Goal: Task Accomplishment & Management: Use online tool/utility

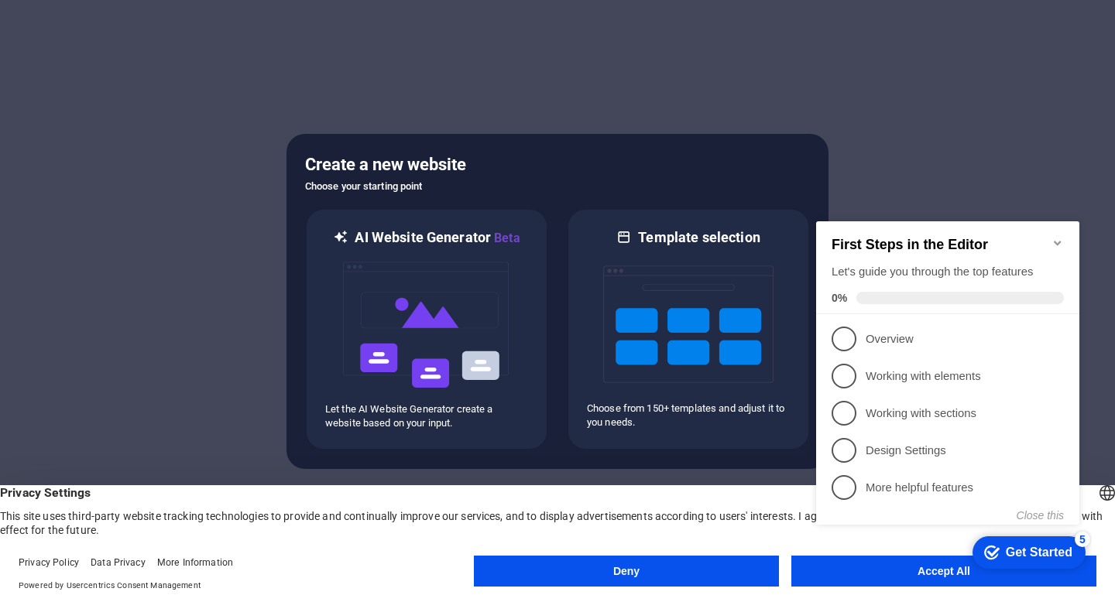
click at [873, 567] on div "checkmark Get Started 5 First Steps in the Editor Let's guide you through the t…" at bounding box center [951, 387] width 282 height 376
click at [949, 572] on div "checkmark Get Started 5 First Steps in the Editor Let's guide you through the t…" at bounding box center [951, 387] width 282 height 376
click at [1055, 237] on icon "Minimize checklist" at bounding box center [1058, 243] width 12 height 12
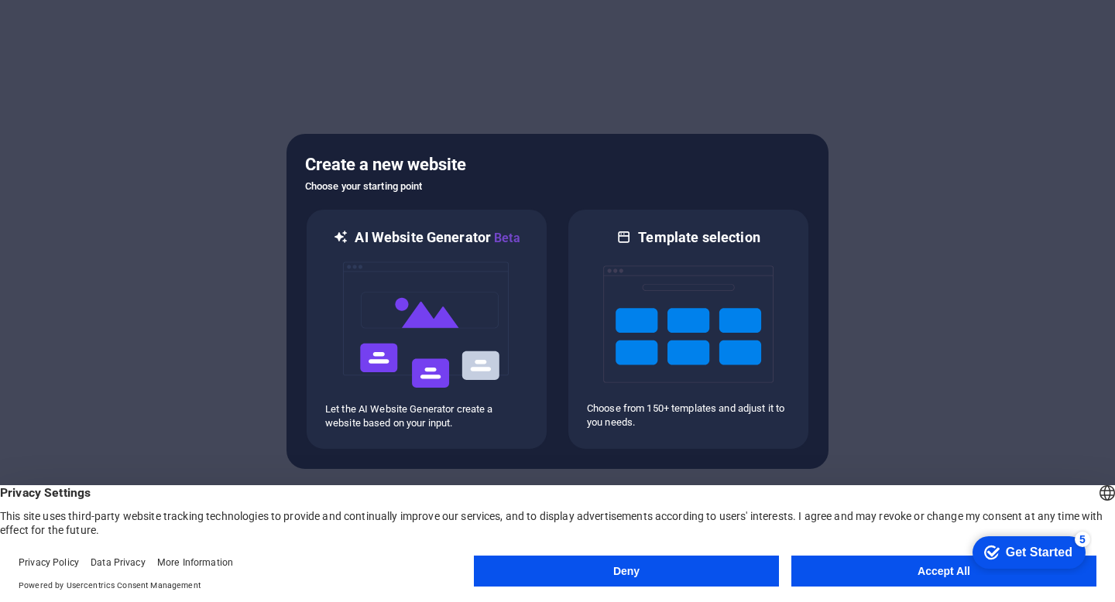
click at [945, 571] on button "Accept All" at bounding box center [943, 571] width 305 height 31
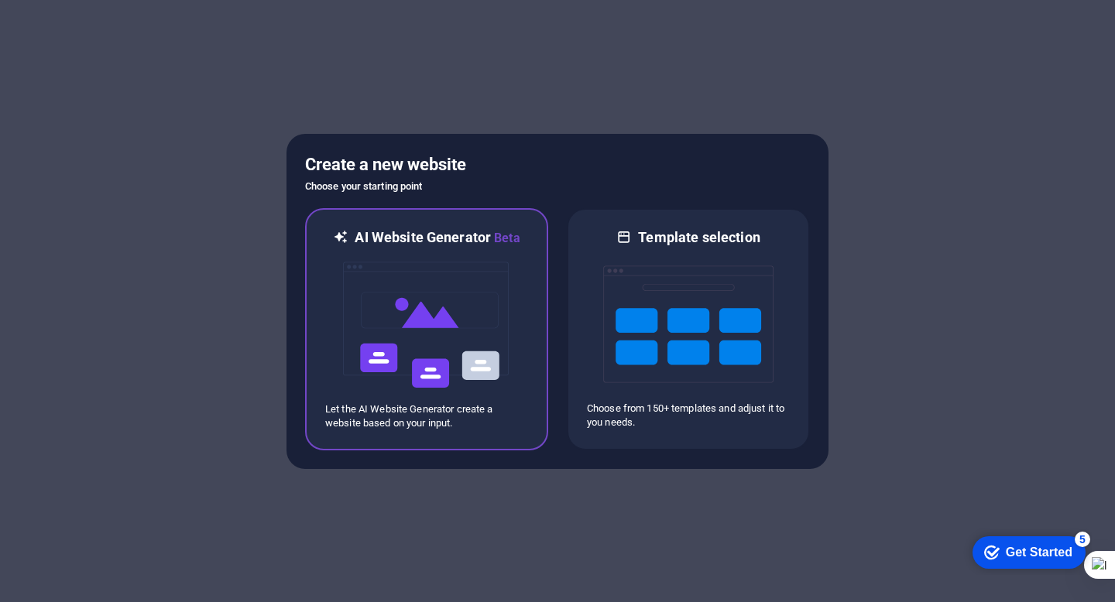
click at [438, 319] on img at bounding box center [426, 325] width 170 height 155
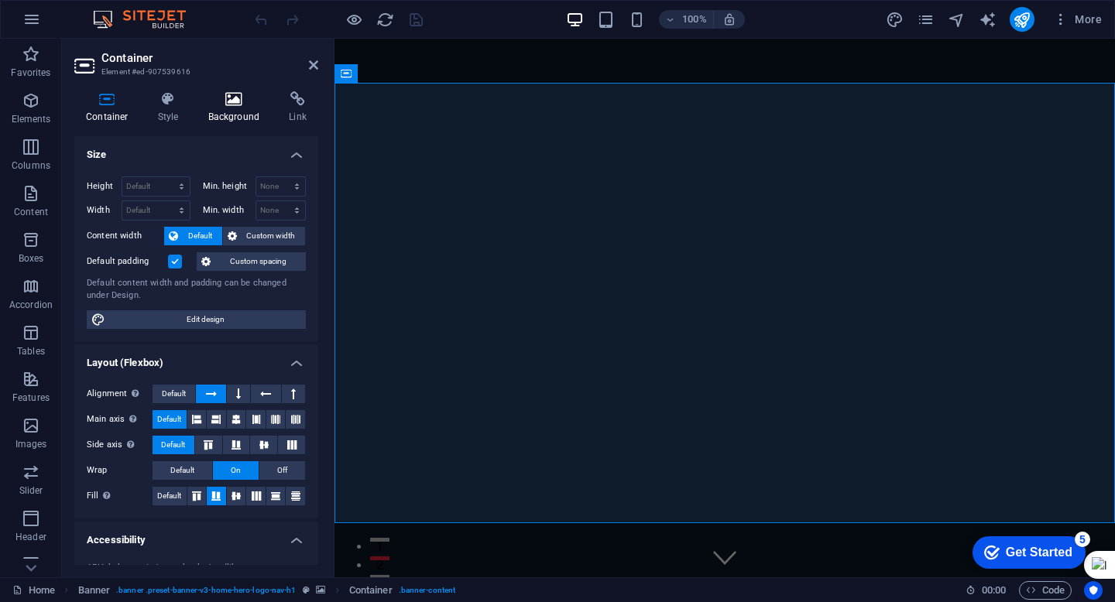
click at [235, 102] on icon at bounding box center [234, 98] width 75 height 15
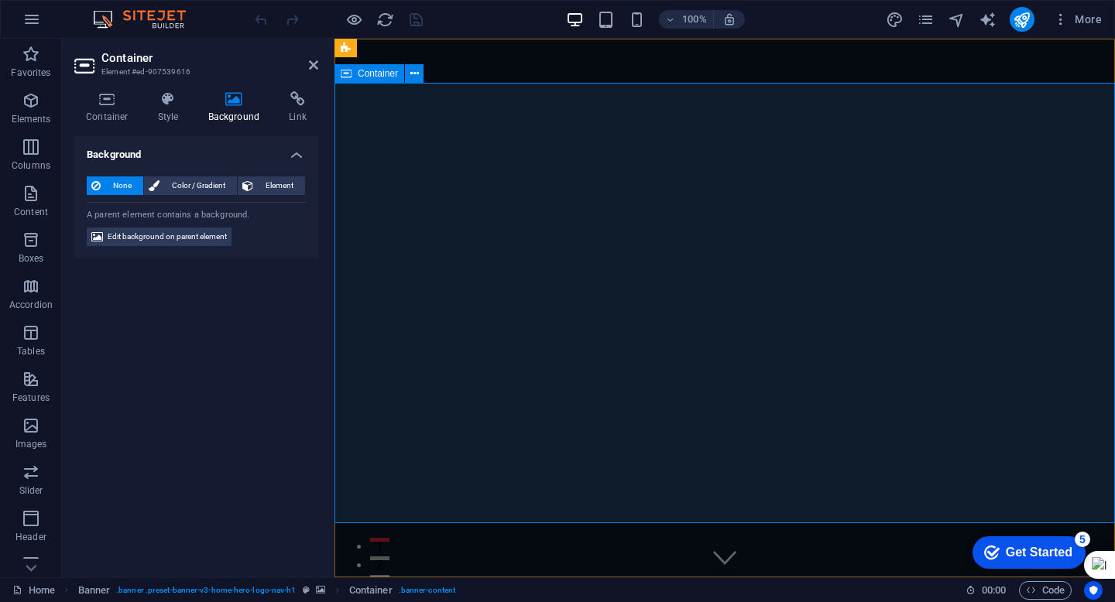
click at [866, 578] on div "seikograduaciones.com Inicio Sobre Nosotros Servicios Testimonios Galería" at bounding box center [725, 609] width 781 height 63
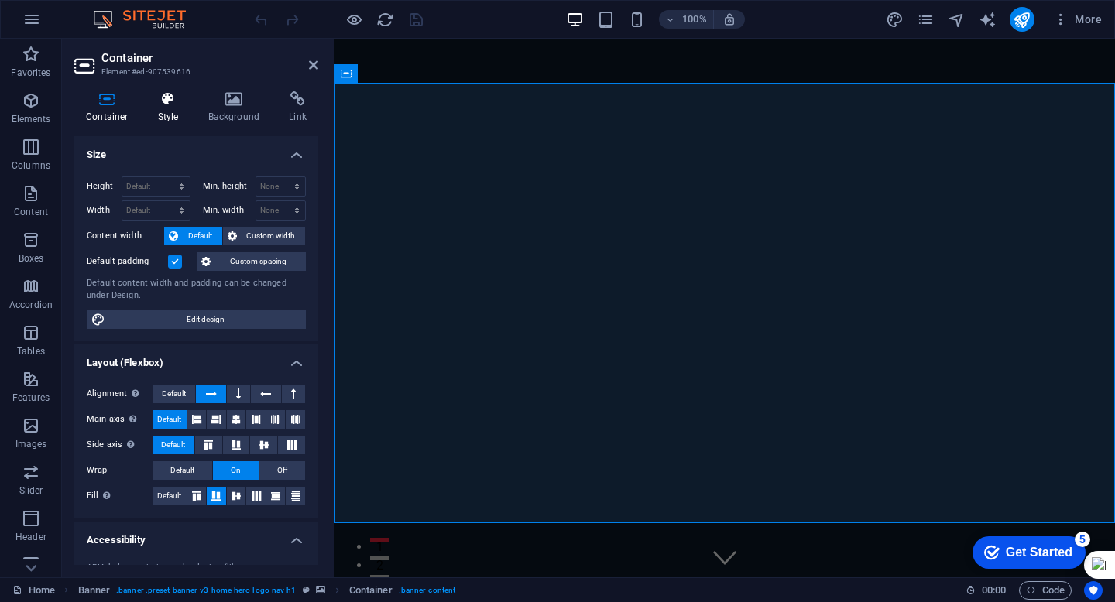
click at [163, 103] on icon at bounding box center [168, 98] width 44 height 15
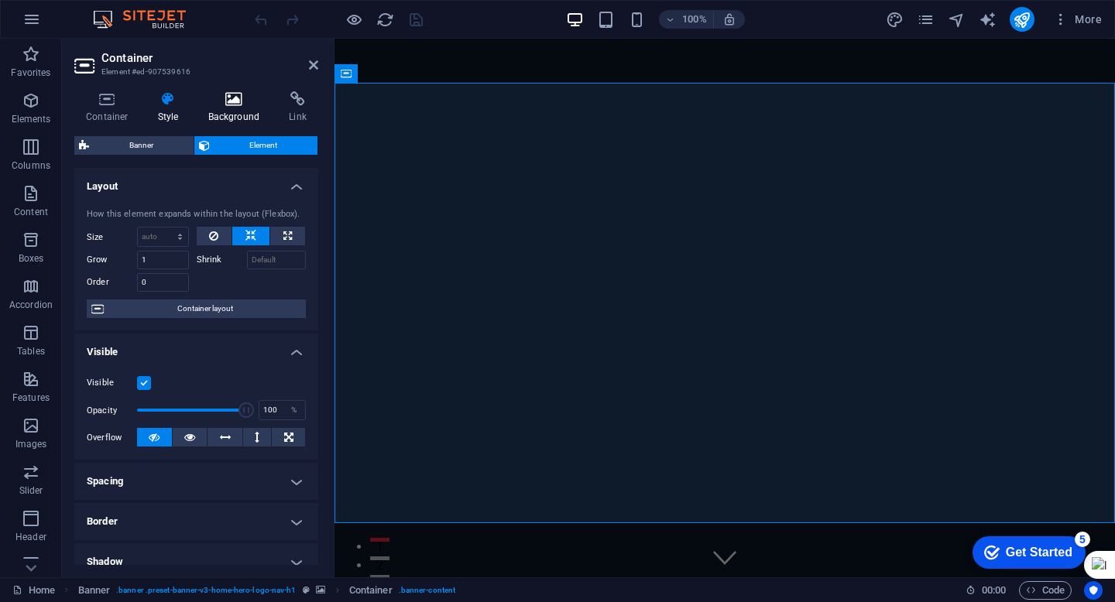
click at [236, 104] on icon at bounding box center [234, 98] width 75 height 15
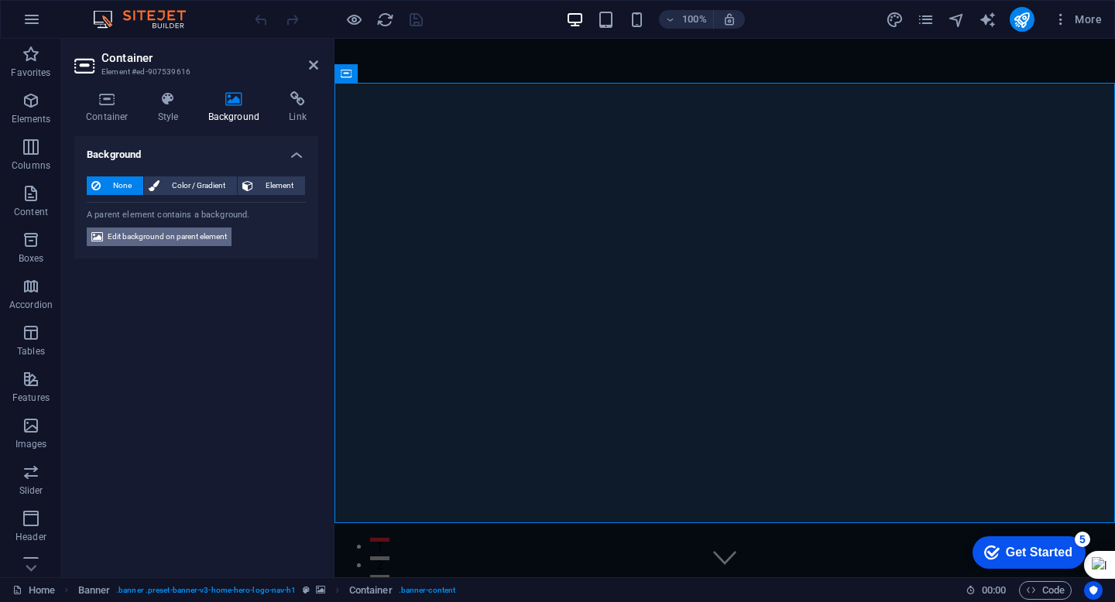
click at [198, 239] on span "Edit background on parent element" at bounding box center [167, 237] width 119 height 19
select select "ms"
select select "s"
select select "progressive"
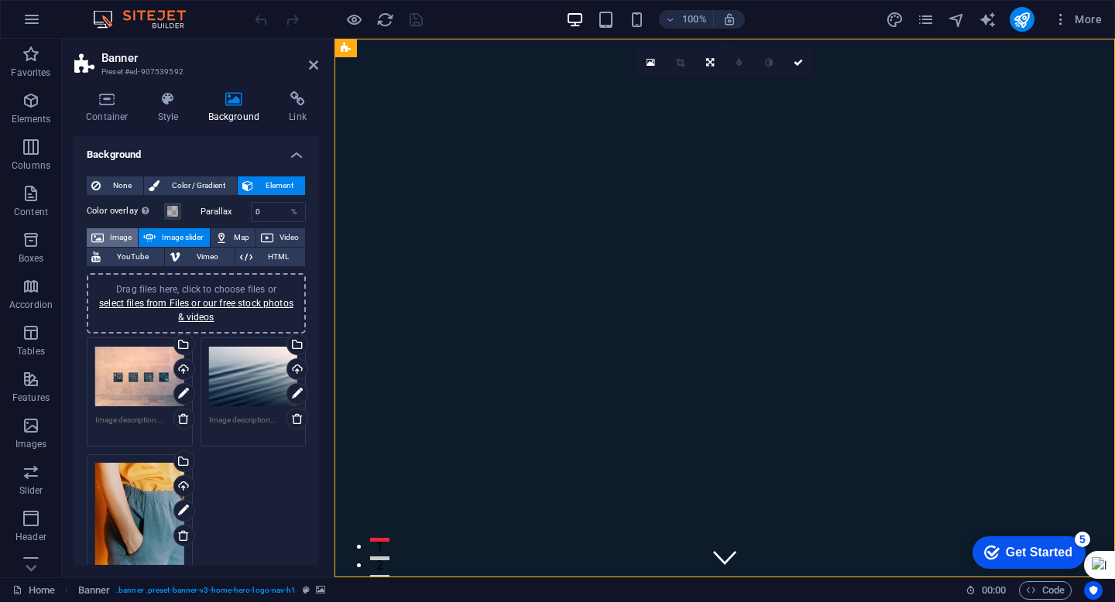
click at [112, 238] on span "Image" at bounding box center [120, 237] width 25 height 19
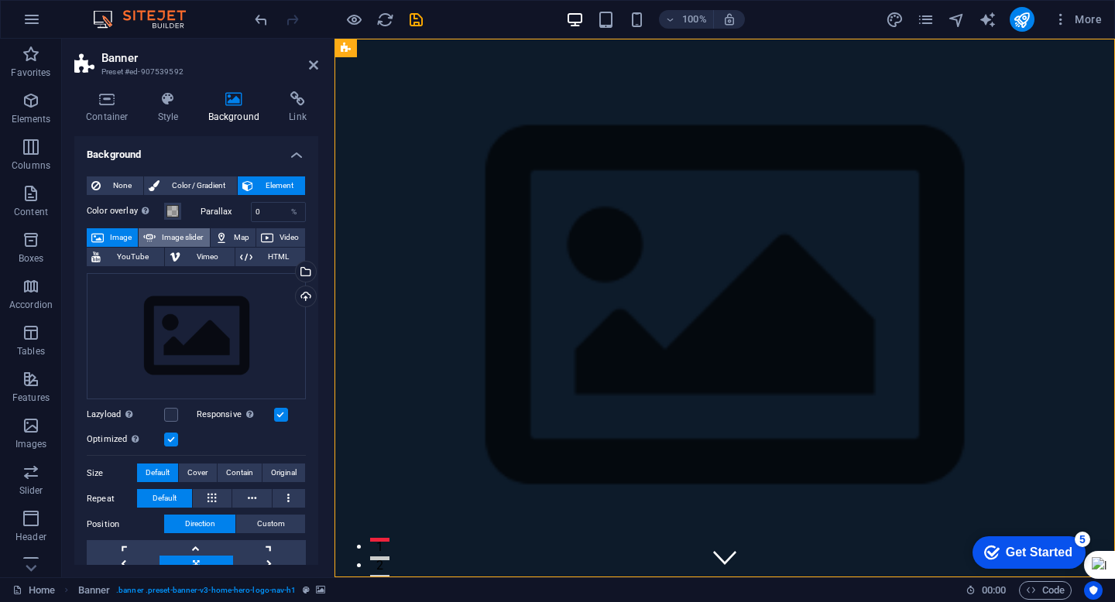
click at [168, 237] on span "Image slider" at bounding box center [182, 237] width 44 height 19
select select "ms"
select select "s"
select select "progressive"
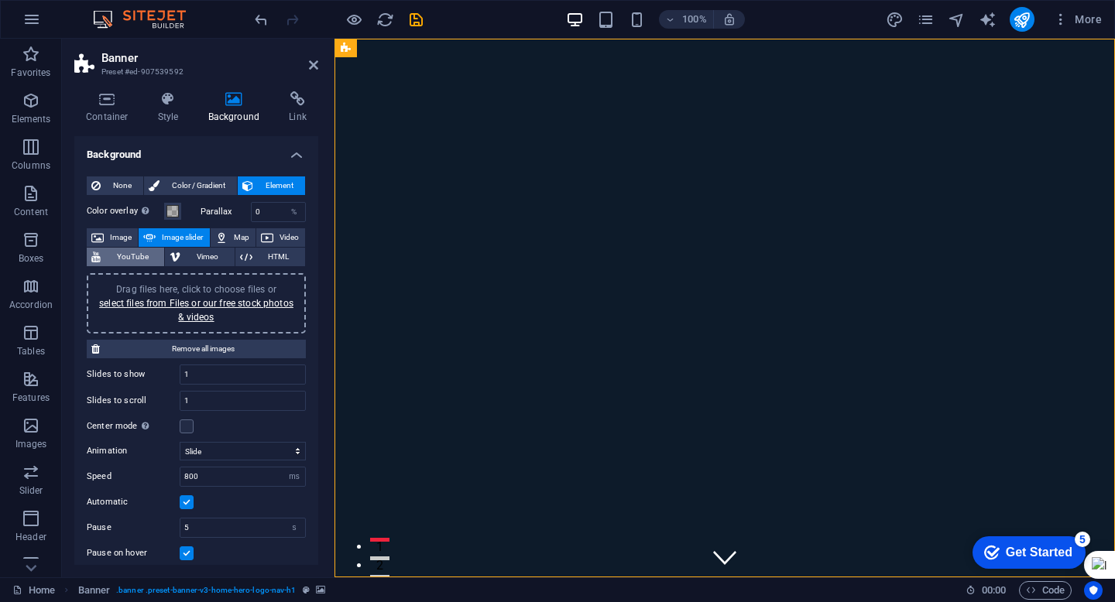
click at [125, 256] on span "YouTube" at bounding box center [132, 257] width 54 height 19
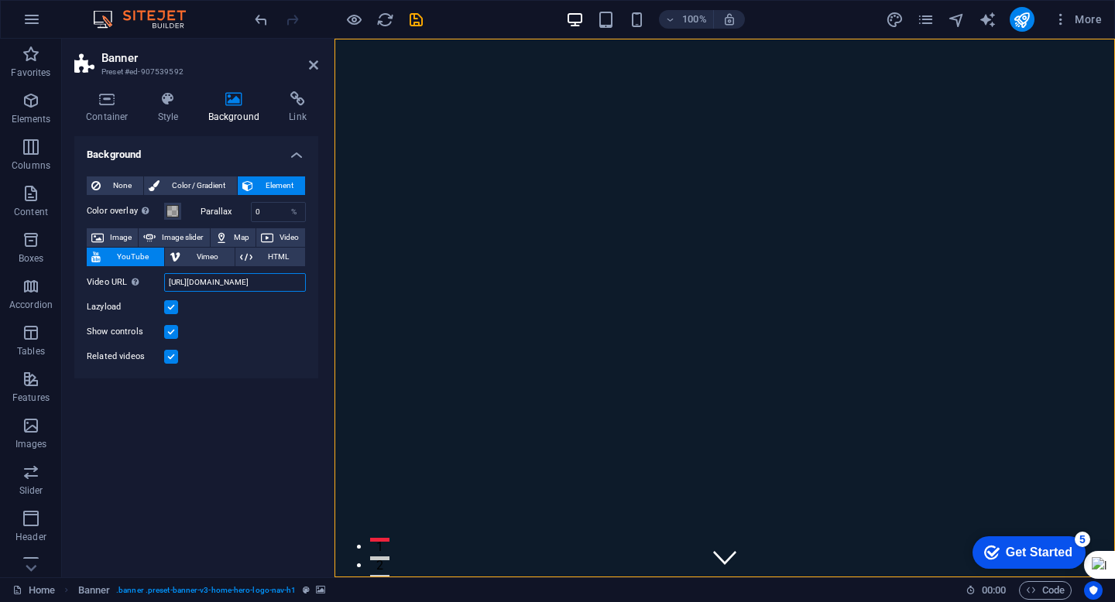
click at [208, 283] on input "[URL][DOMAIN_NAME]" at bounding box center [235, 282] width 142 height 19
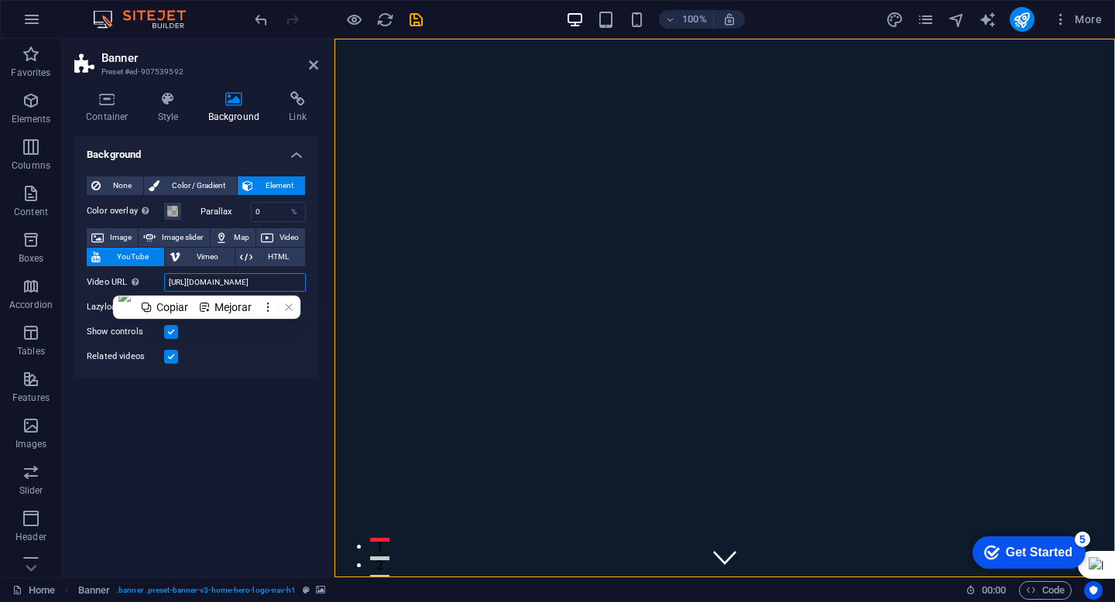
click at [208, 283] on input "[URL][DOMAIN_NAME]" at bounding box center [235, 282] width 142 height 19
paste input "O3EI9uILIB4"
type input "[URL][DOMAIN_NAME]"
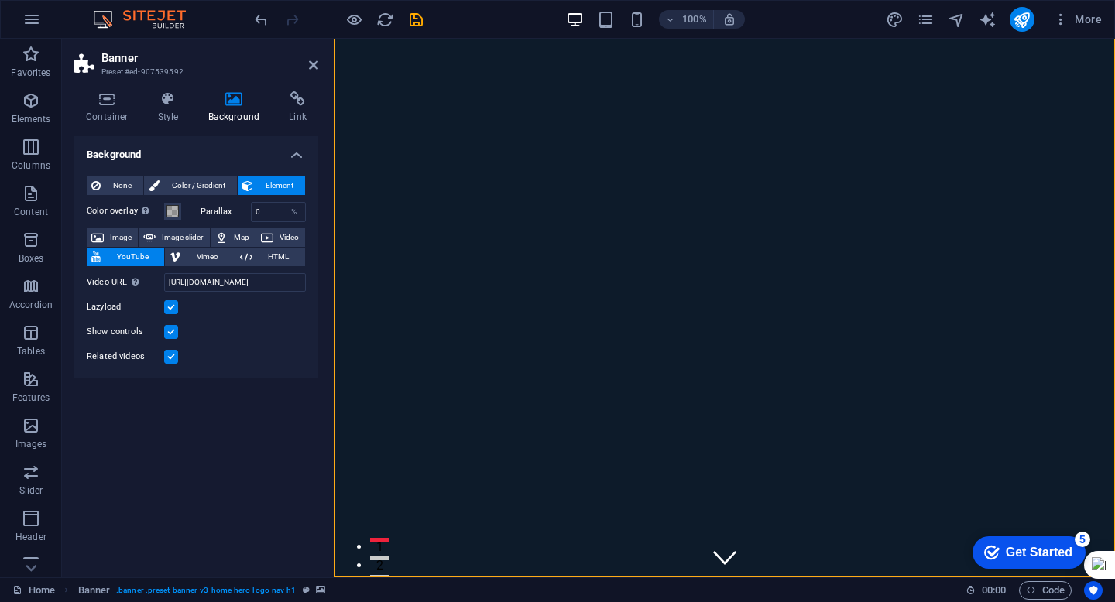
click at [1039, 555] on div "Get Started" at bounding box center [1039, 553] width 67 height 14
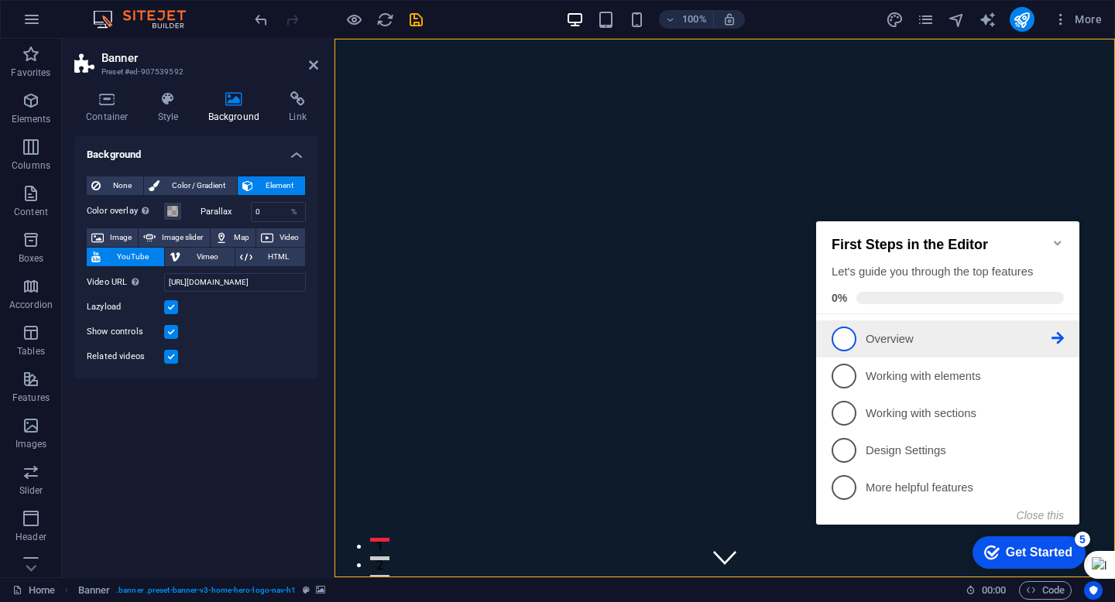
click at [1058, 336] on icon at bounding box center [1058, 338] width 12 height 12
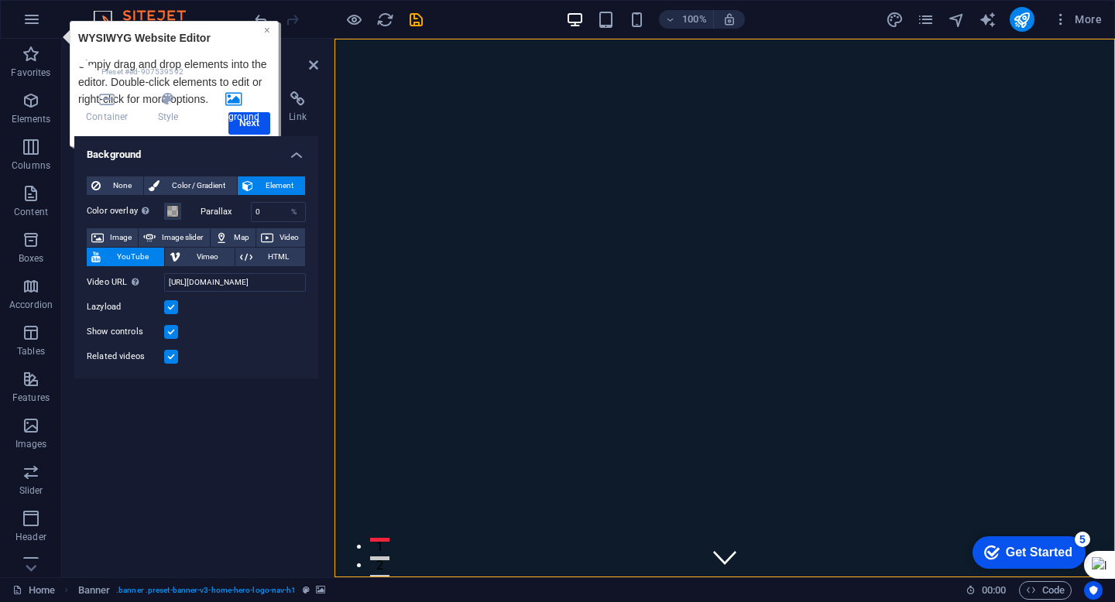
click at [266, 29] on link "×" at bounding box center [267, 30] width 6 height 12
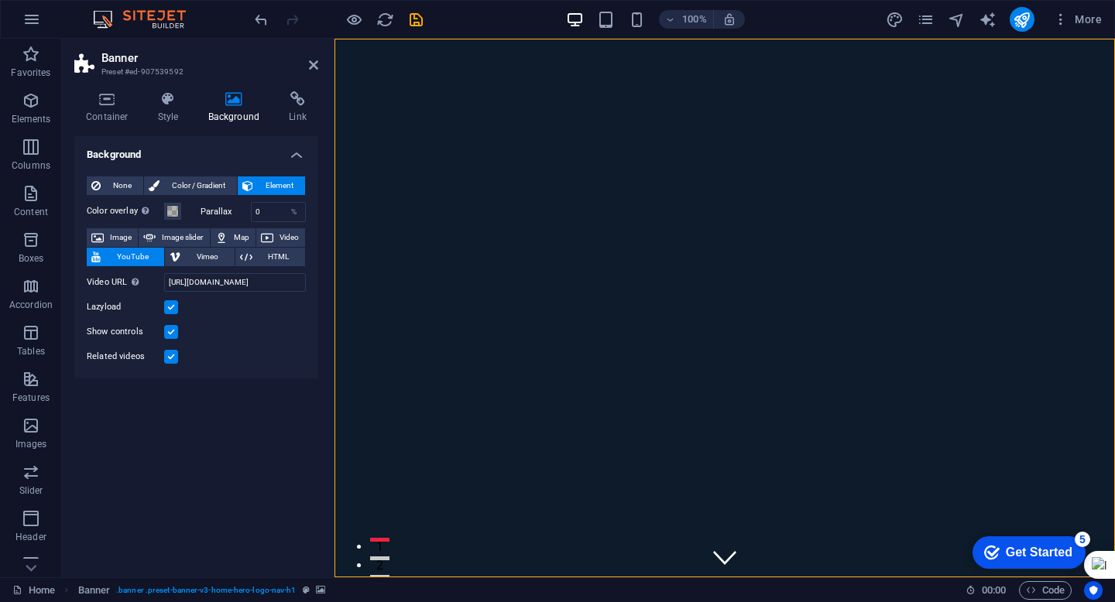
click at [244, 453] on div "Background None Color / Gradient Element Stretch background to full-width Color…" at bounding box center [196, 350] width 244 height 429
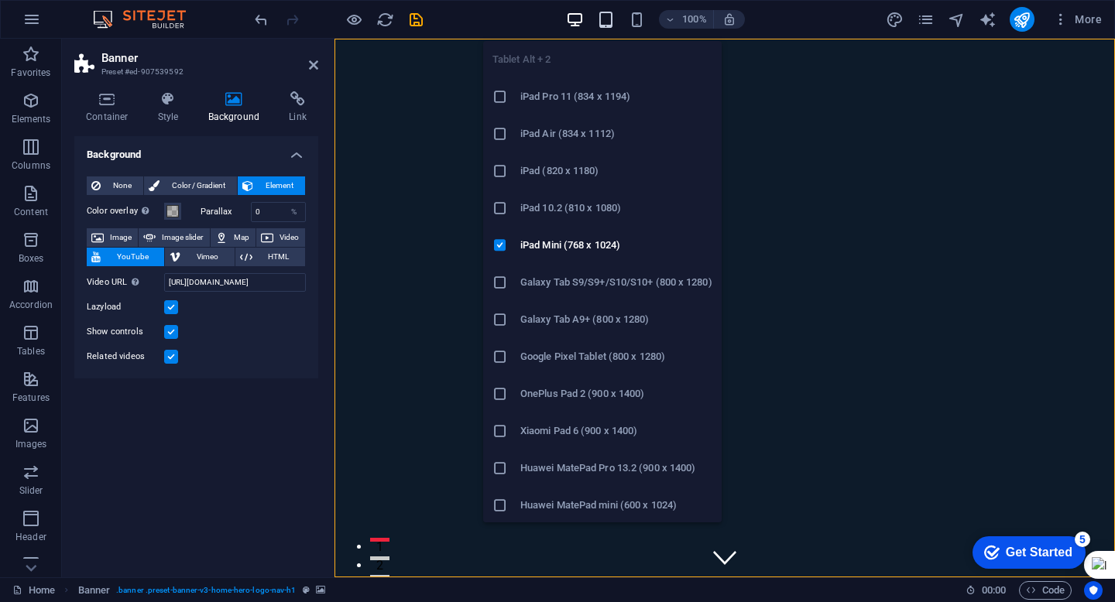
click at [604, 21] on icon "button" at bounding box center [606, 20] width 18 height 18
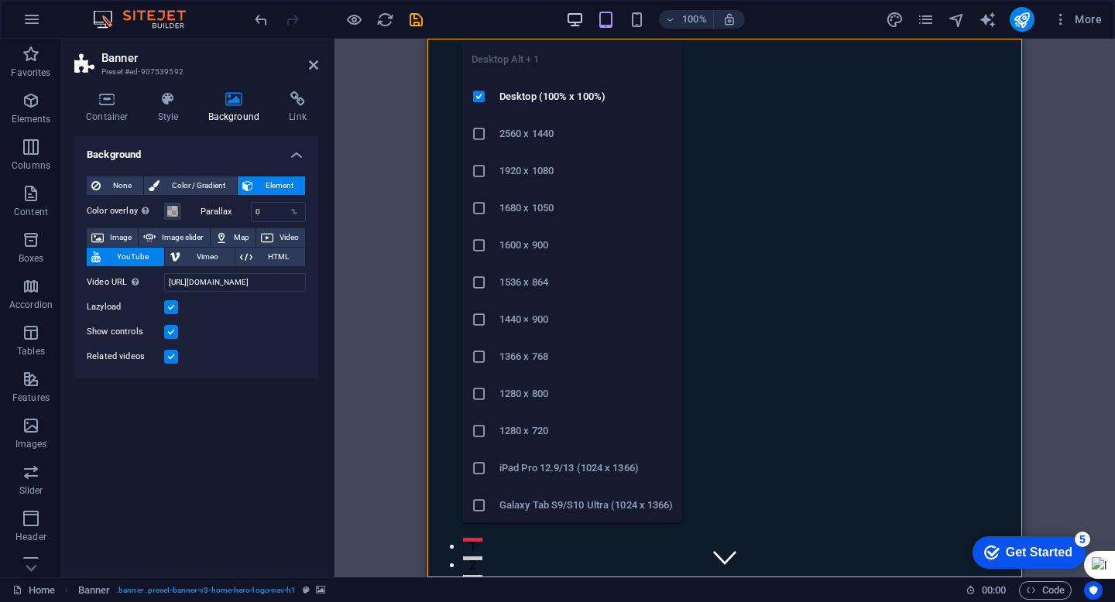
click at [571, 19] on icon "button" at bounding box center [575, 20] width 18 height 18
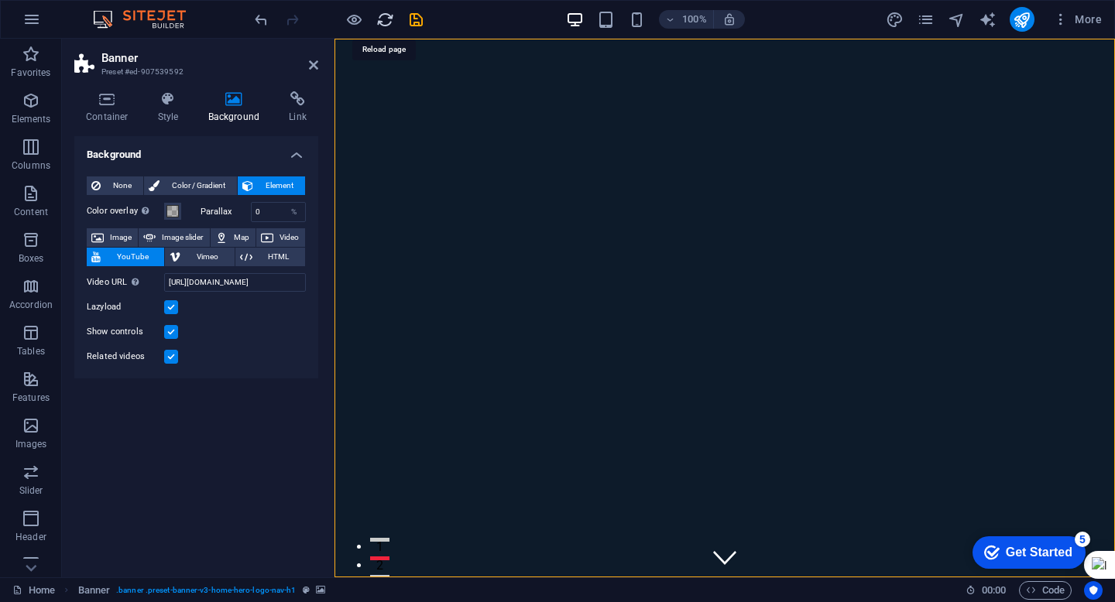
click at [388, 23] on icon "reload" at bounding box center [385, 20] width 18 height 18
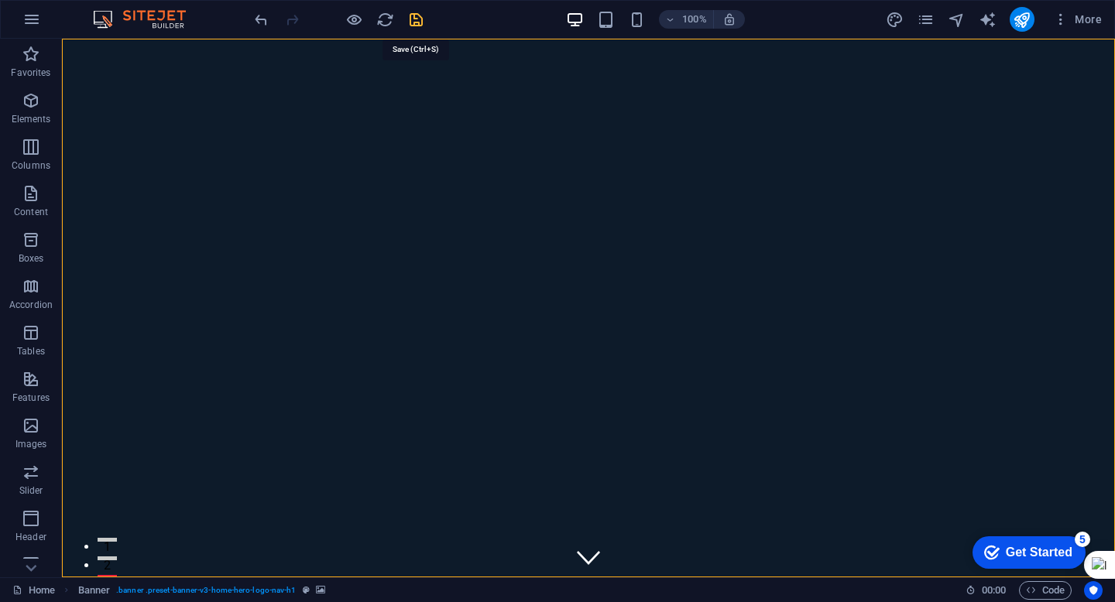
click at [414, 22] on icon "save" at bounding box center [416, 20] width 18 height 18
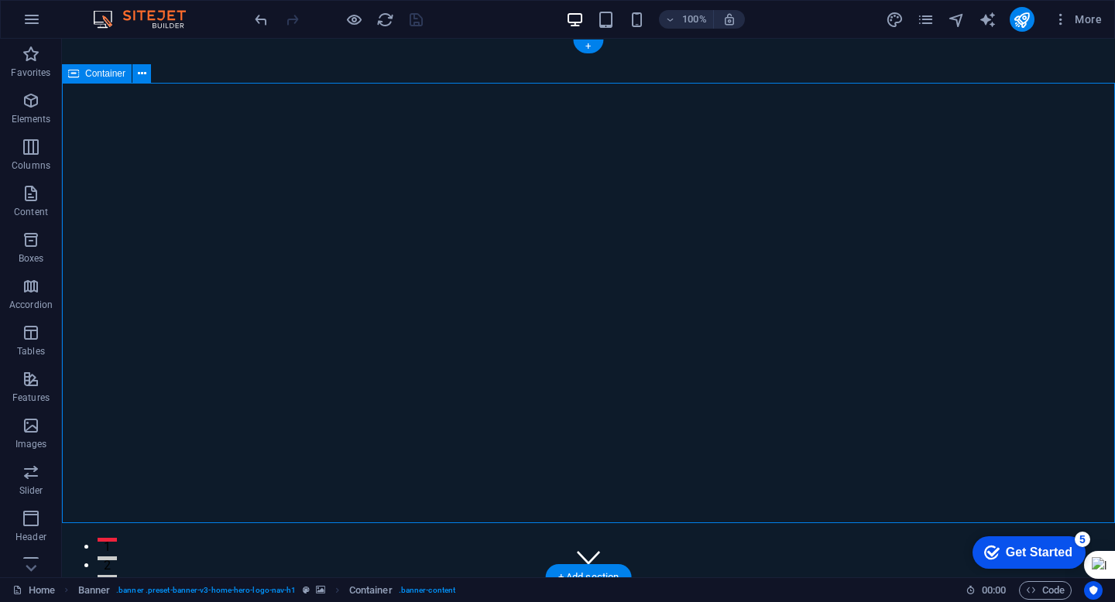
click at [38, 18] on icon "button" at bounding box center [31, 19] width 19 height 19
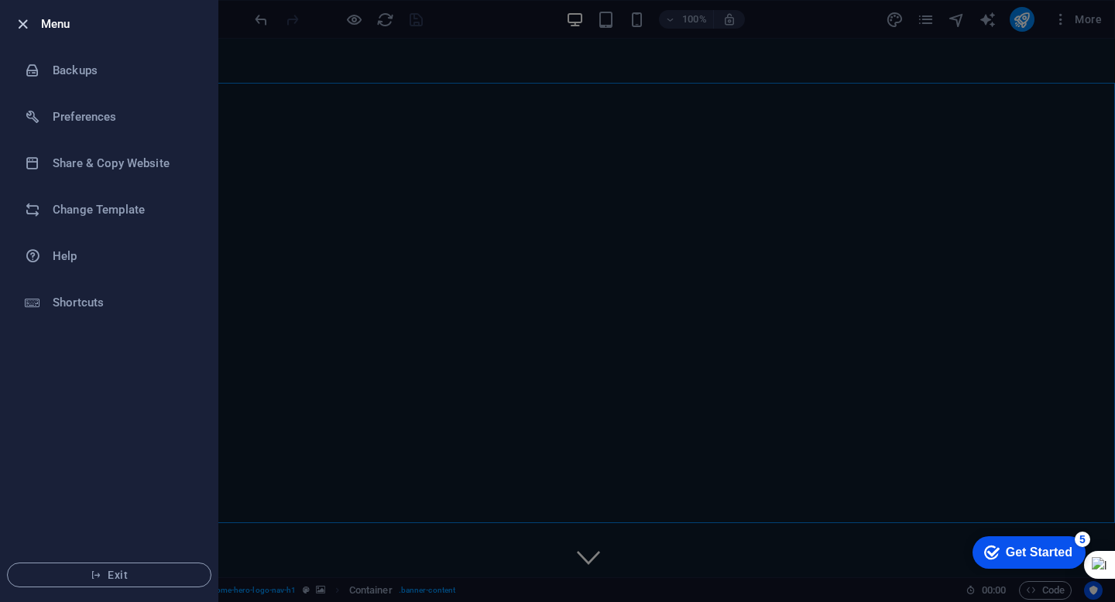
click at [18, 25] on icon "button" at bounding box center [23, 24] width 18 height 18
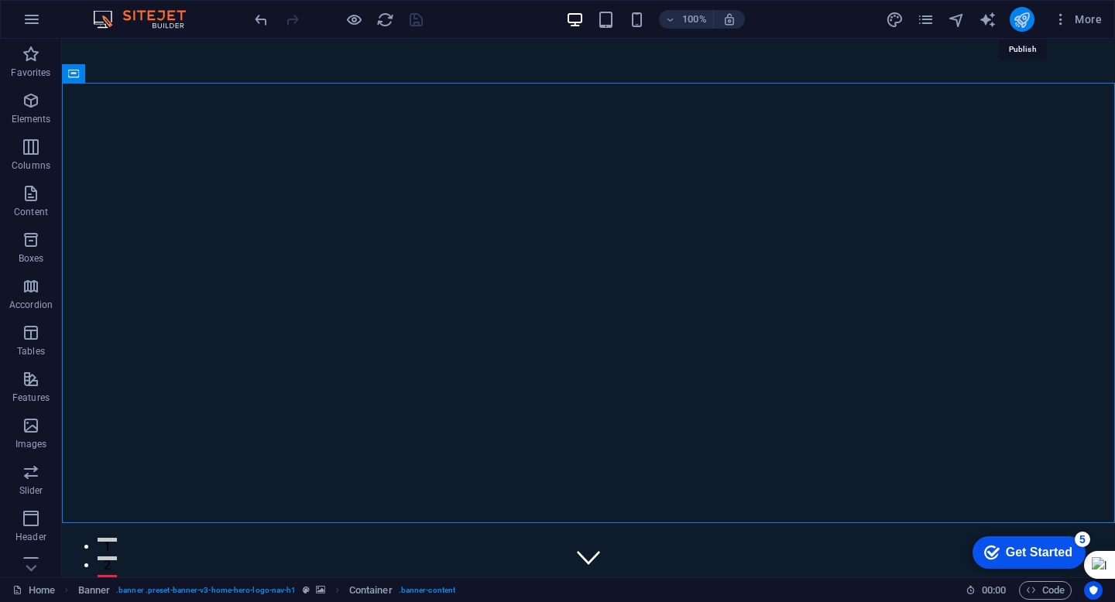
click at [1021, 23] on icon "publish" at bounding box center [1022, 20] width 18 height 18
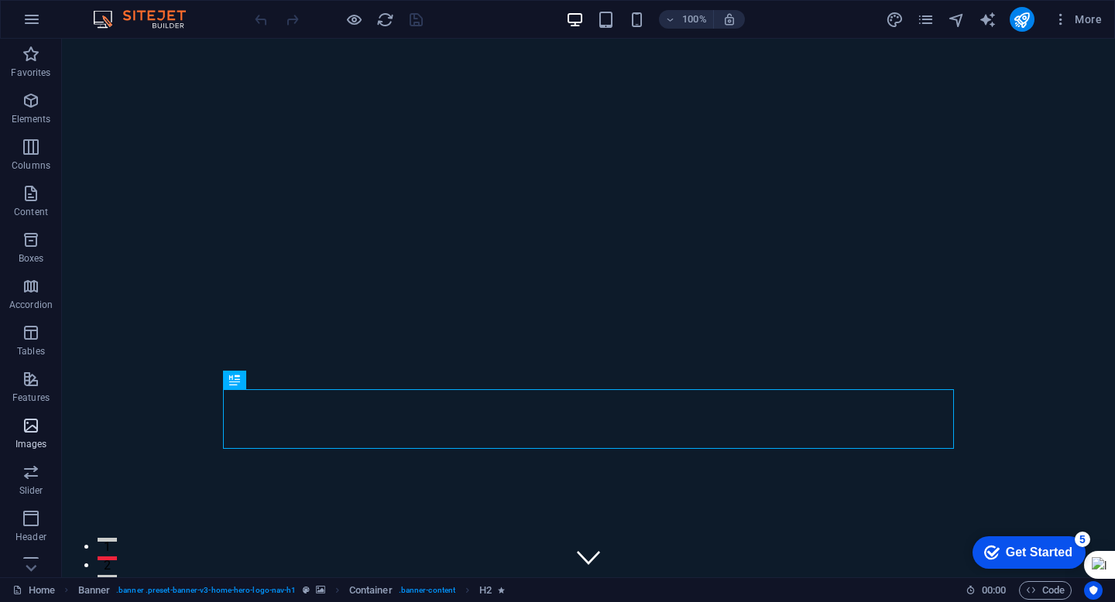
click at [32, 424] on icon "button" at bounding box center [31, 426] width 19 height 19
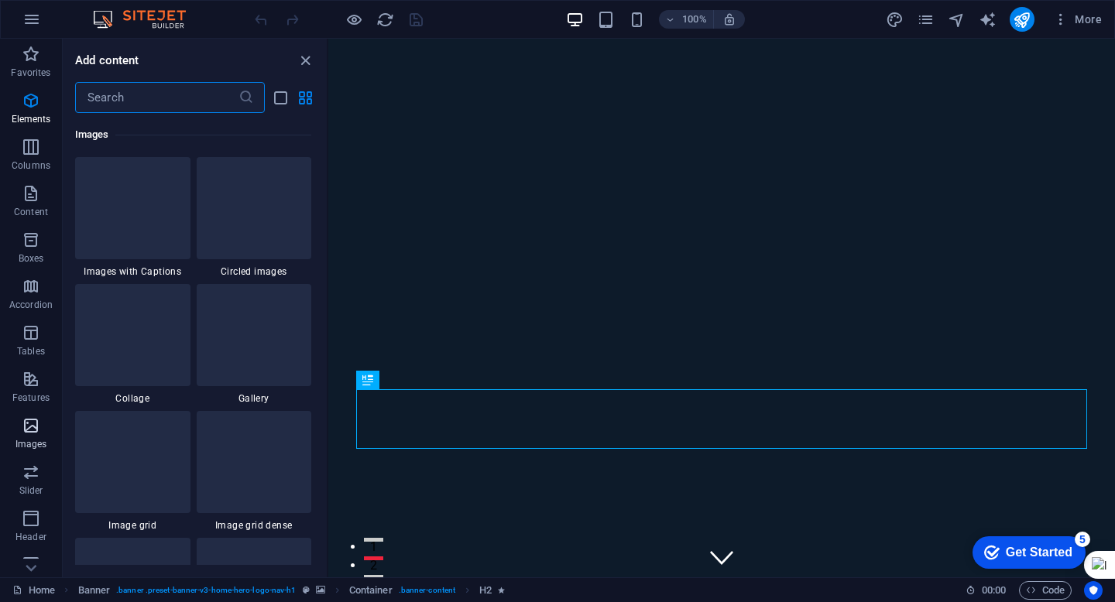
scroll to position [7852, 0]
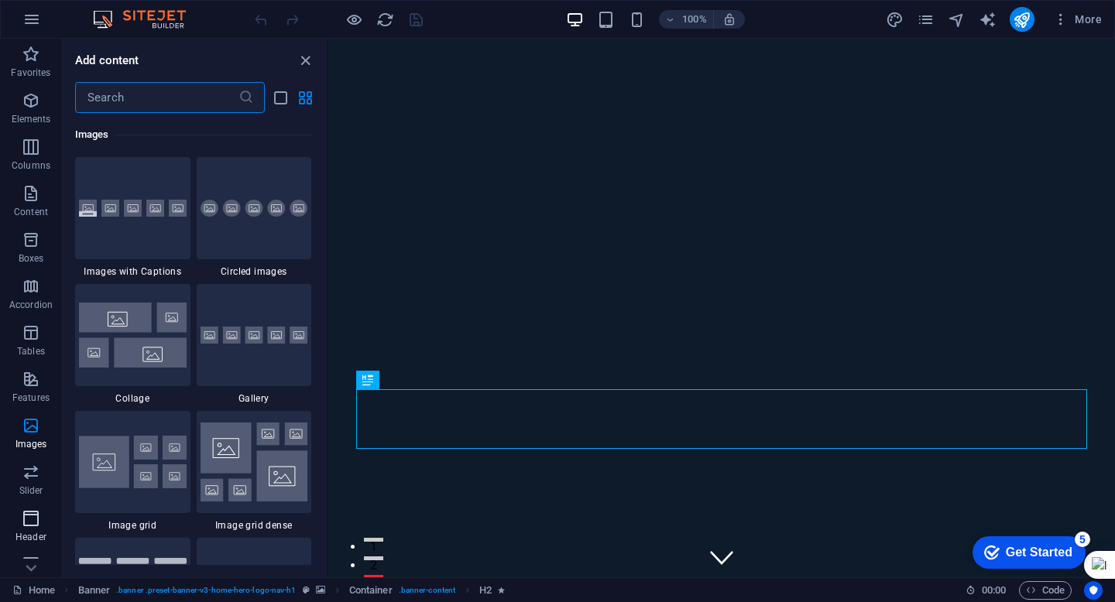
click at [31, 516] on icon "button" at bounding box center [31, 519] width 19 height 19
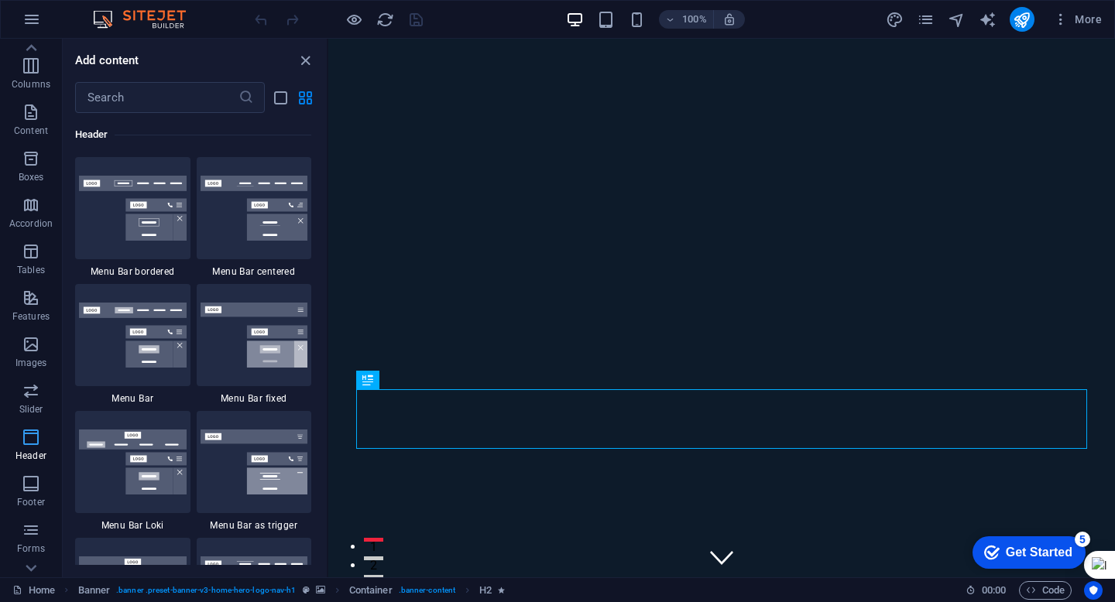
scroll to position [0, 0]
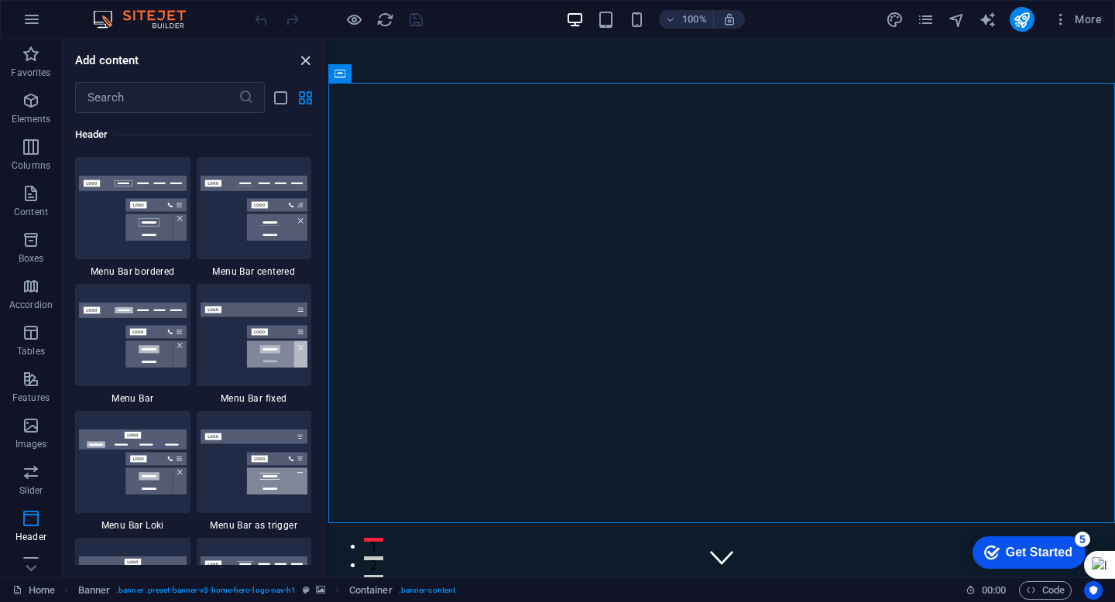
click at [306, 58] on icon "close panel" at bounding box center [306, 61] width 18 height 18
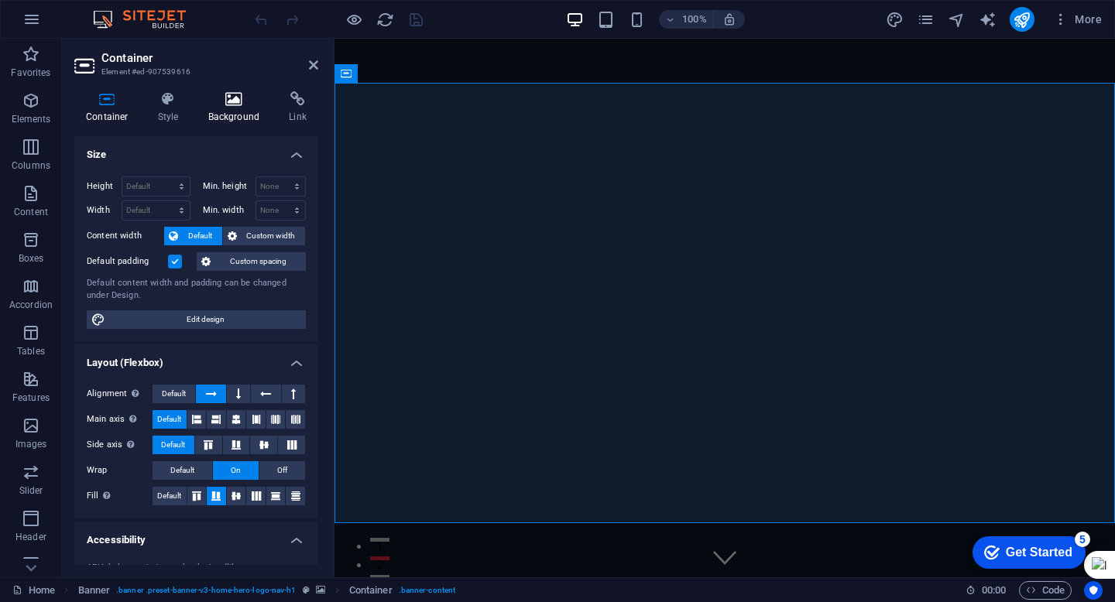
click at [226, 108] on h4 "Background" at bounding box center [237, 107] width 81 height 33
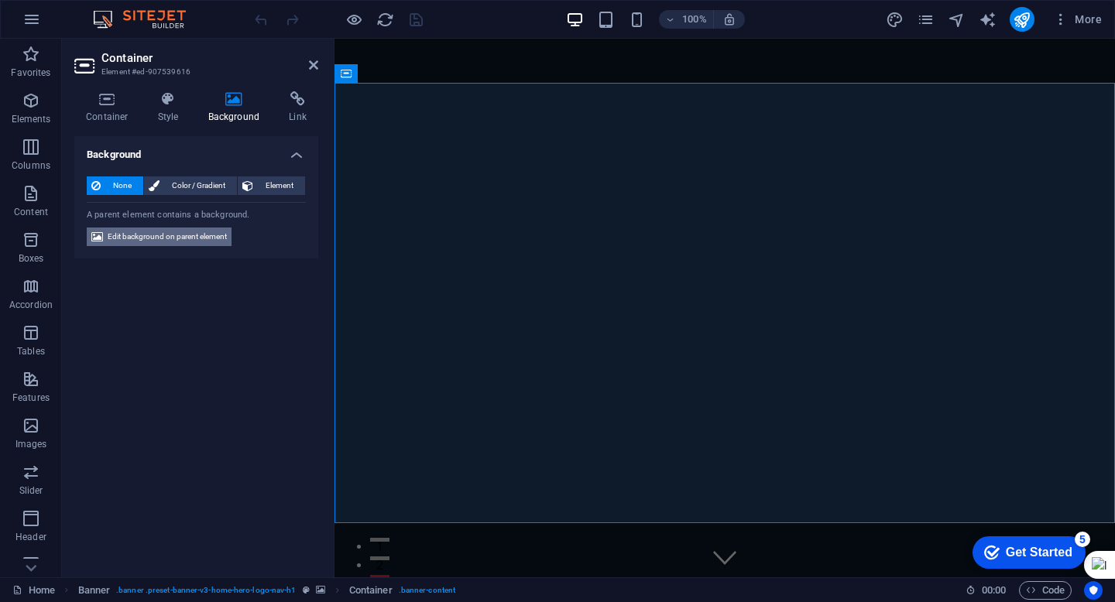
click at [206, 235] on span "Edit background on parent element" at bounding box center [167, 237] width 119 height 19
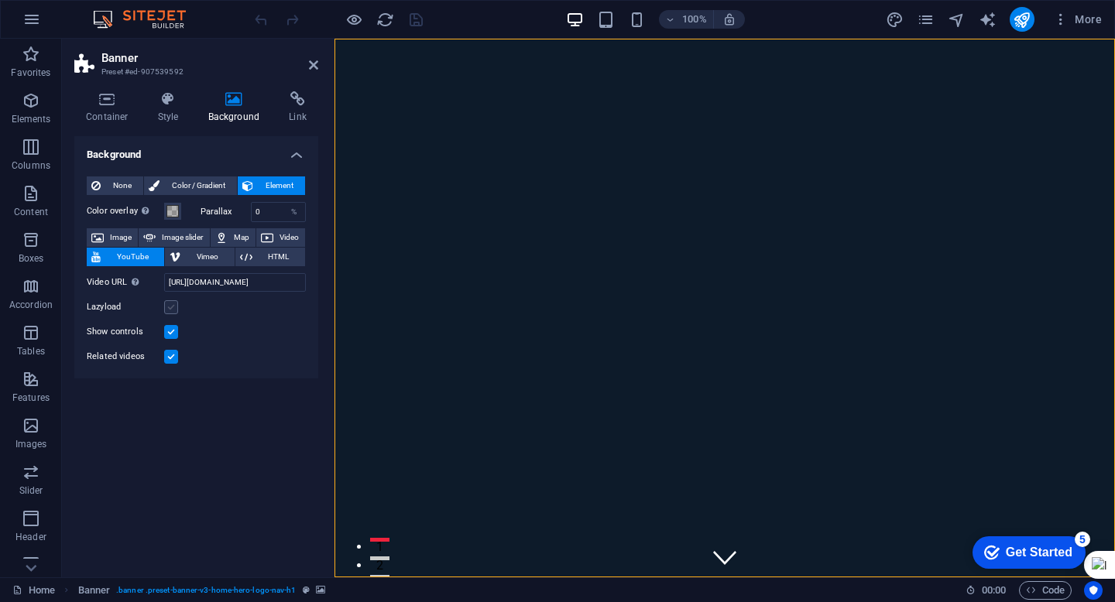
click at [174, 309] on label at bounding box center [171, 307] width 14 height 14
click at [0, 0] on input "Lazyload" at bounding box center [0, 0] width 0 height 0
click at [171, 331] on label at bounding box center [171, 332] width 14 height 14
click at [0, 0] on input "Show controls" at bounding box center [0, 0] width 0 height 0
click at [414, 22] on icon "save" at bounding box center [416, 20] width 18 height 18
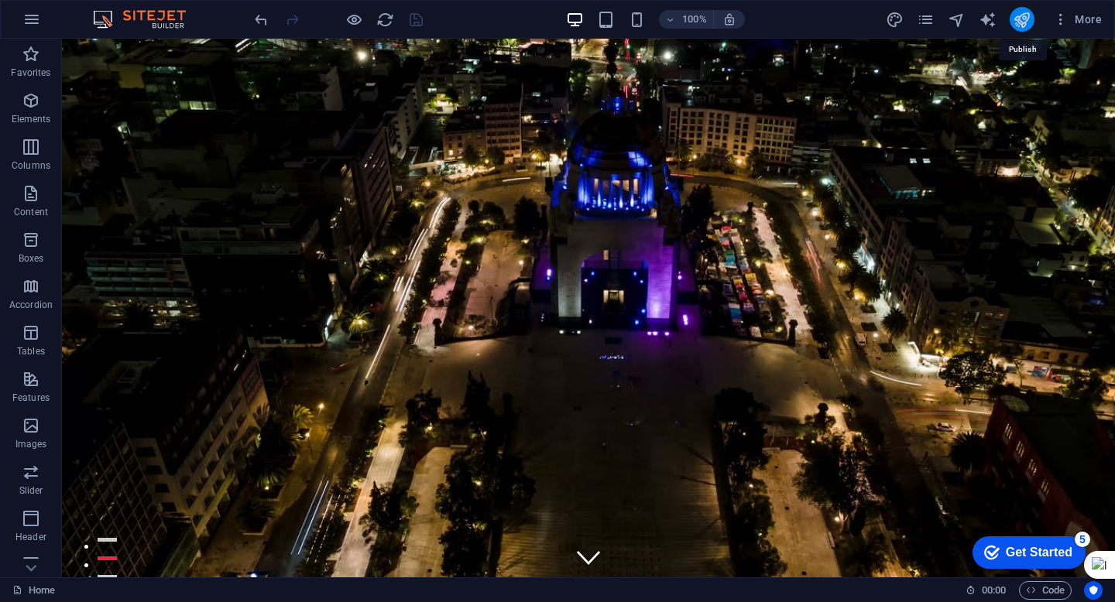
click at [1019, 21] on icon "publish" at bounding box center [1022, 20] width 18 height 18
